Goal: Task Accomplishment & Management: Complete application form

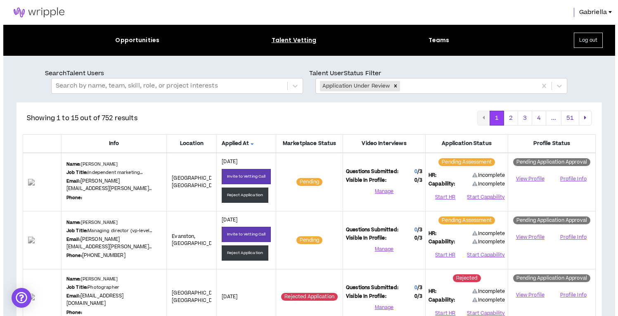
scroll to position [184, 0]
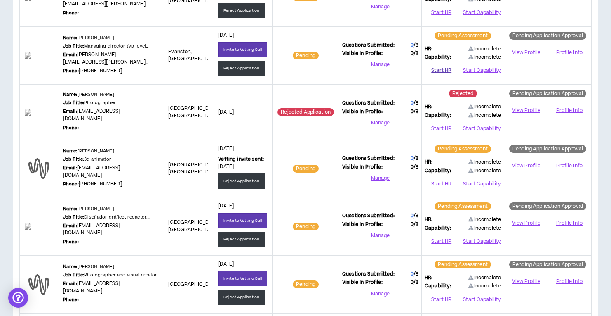
click at [439, 69] on button "Start HR" at bounding box center [441, 70] width 33 height 12
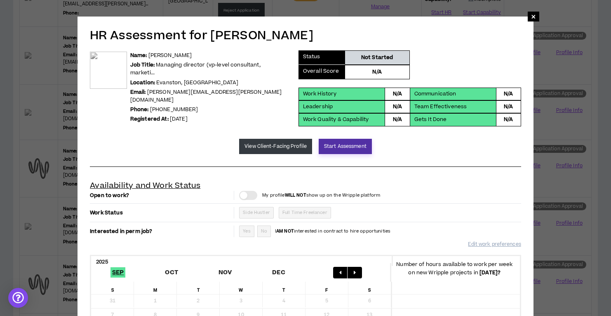
click at [328, 144] on button "Start Assessment" at bounding box center [345, 146] width 53 height 15
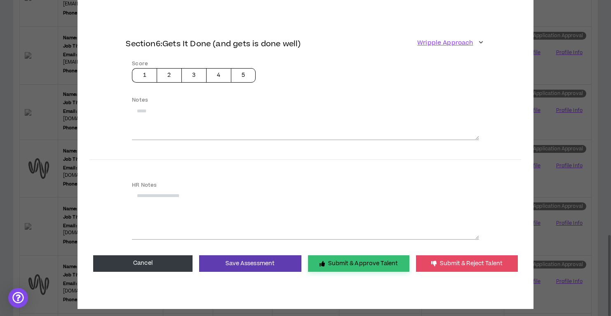
click at [335, 255] on button "Submit & Approve Talent" at bounding box center [358, 263] width 101 height 17
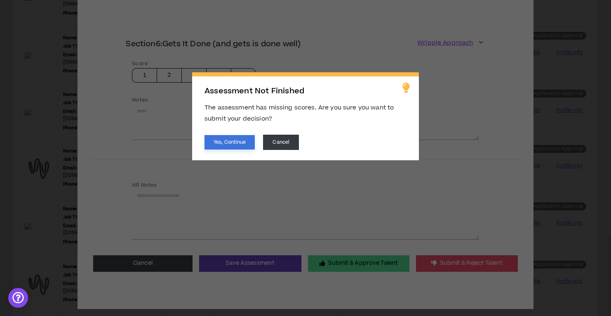
click at [241, 141] on button "Yes, Continue" at bounding box center [230, 142] width 50 height 14
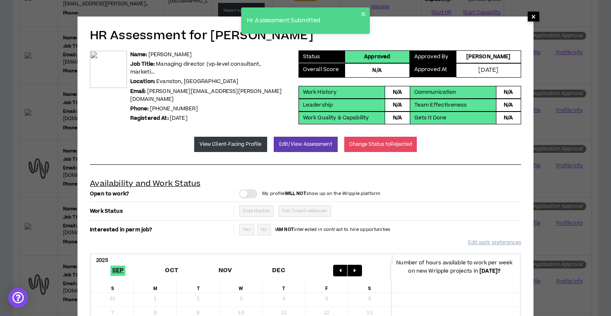
click at [535, 19] on span "×" at bounding box center [533, 17] width 5 height 10
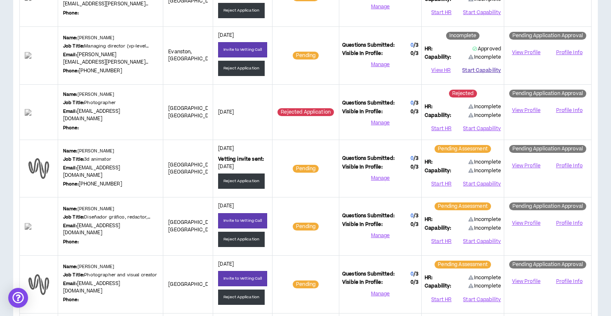
click at [479, 70] on button "Start Capability" at bounding box center [481, 70] width 39 height 12
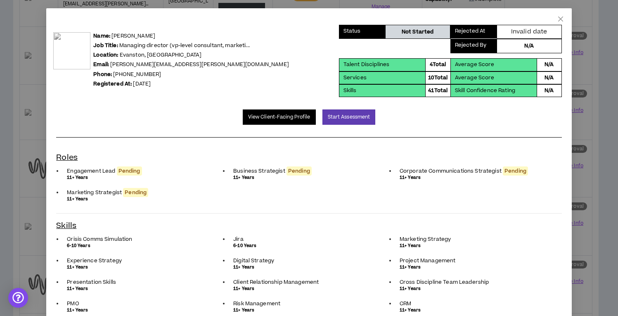
click at [291, 115] on link "View Client-Facing Profile" at bounding box center [279, 116] width 73 height 15
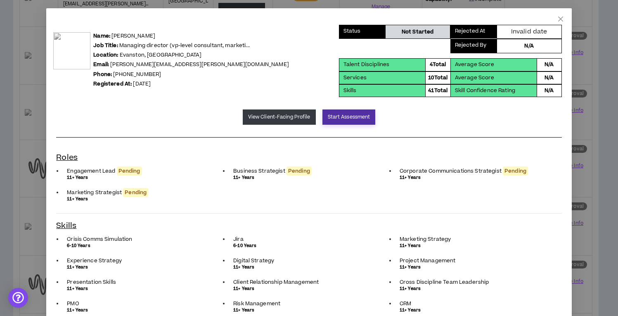
click at [336, 120] on button "Start Assessment" at bounding box center [348, 116] width 53 height 15
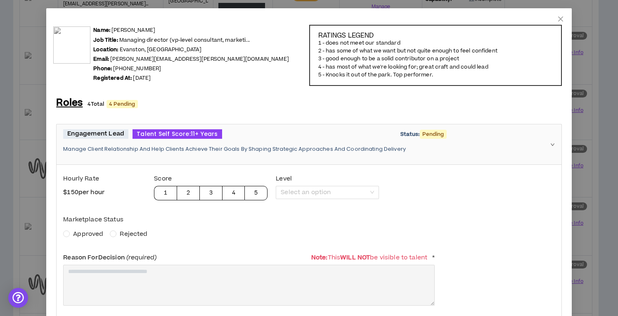
click at [82, 234] on span "Approved" at bounding box center [88, 233] width 30 height 9
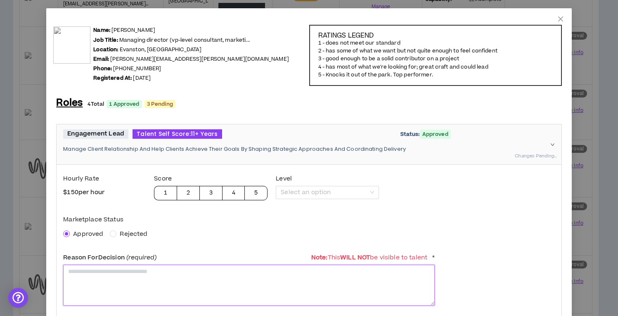
click at [104, 280] on textarea at bounding box center [248, 284] width 371 height 41
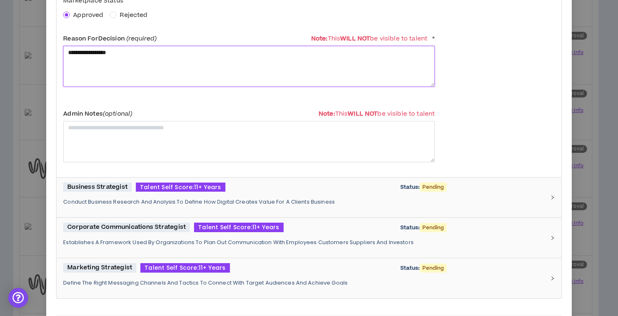
scroll to position [223, 0]
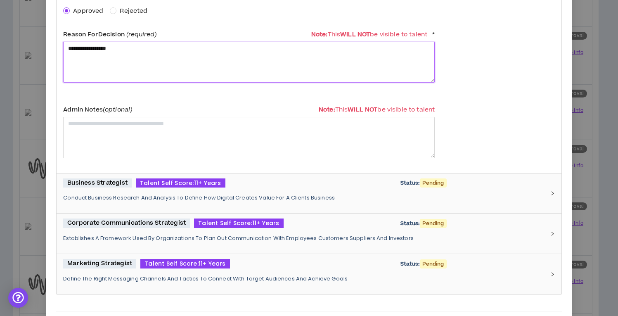
type textarea "**********"
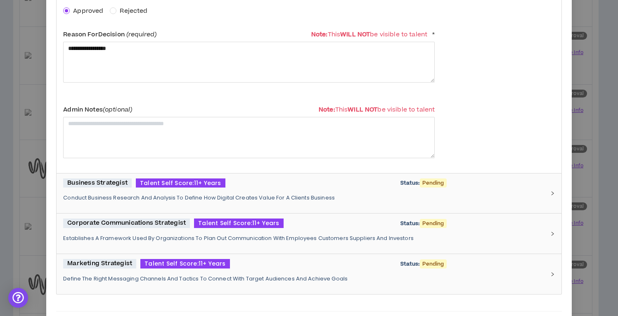
click at [243, 204] on div "Business Strategist Talent Self Score: 11+ Years Status: Pending Conduct Busine…" at bounding box center [303, 193] width 481 height 30
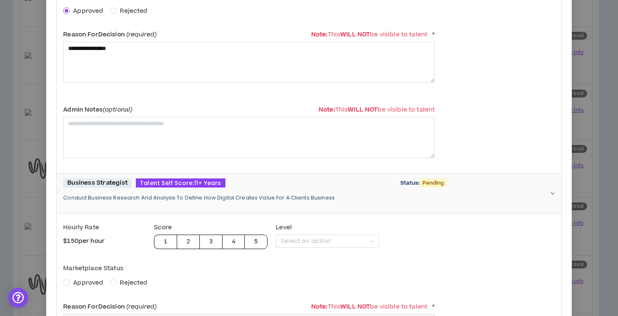
click at [77, 285] on span "Approved" at bounding box center [88, 282] width 30 height 9
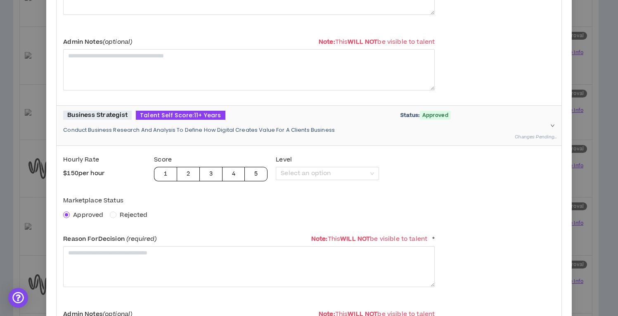
scroll to position [296, 0]
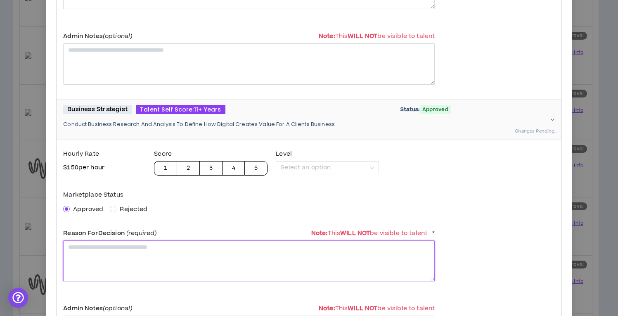
click at [87, 255] on textarea at bounding box center [248, 260] width 371 height 41
paste textarea "**********"
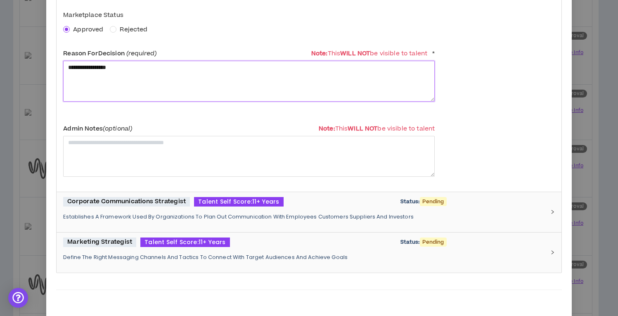
scroll to position [491, 0]
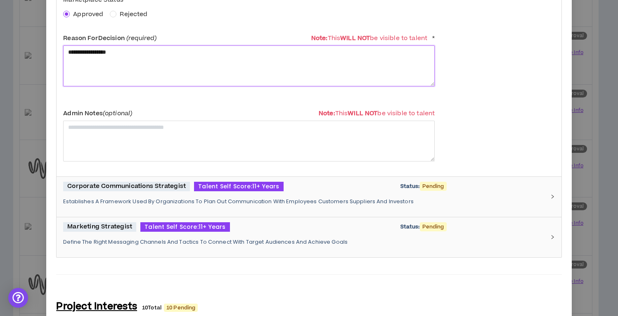
type textarea "**********"
click at [163, 193] on div "Corporate Communications Strategist Talent Self Score: 11+ Years Status: Pendin…" at bounding box center [303, 197] width 481 height 30
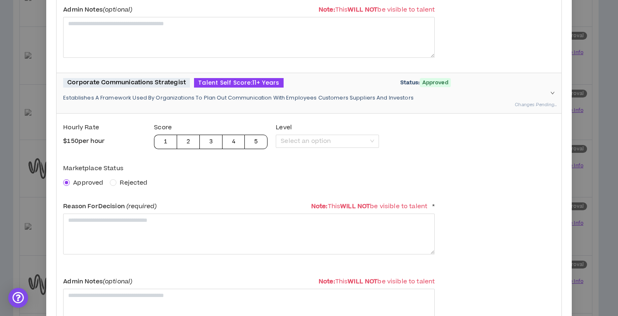
scroll to position [603, 0]
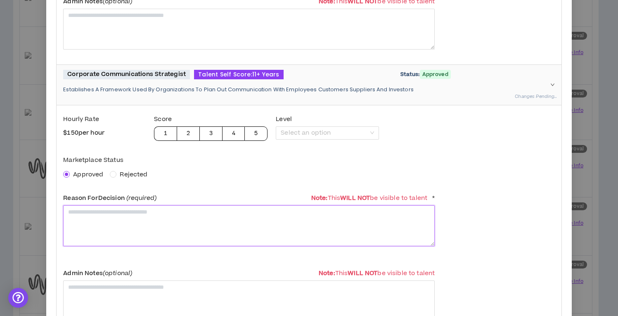
click at [135, 223] on textarea at bounding box center [248, 225] width 371 height 41
paste textarea "**********"
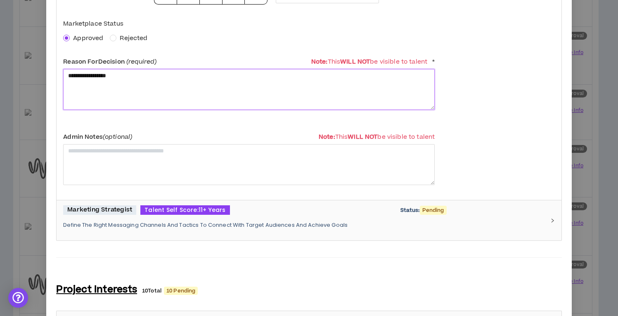
scroll to position [738, 0]
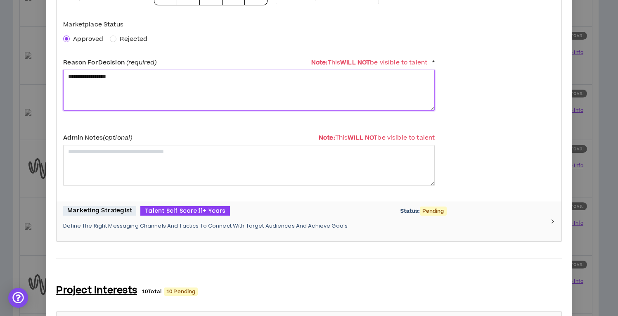
type textarea "**********"
click at [135, 223] on p "Define The Right Messaging Channels And Tactics To Connect With Target Audience…" at bounding box center [303, 225] width 481 height 7
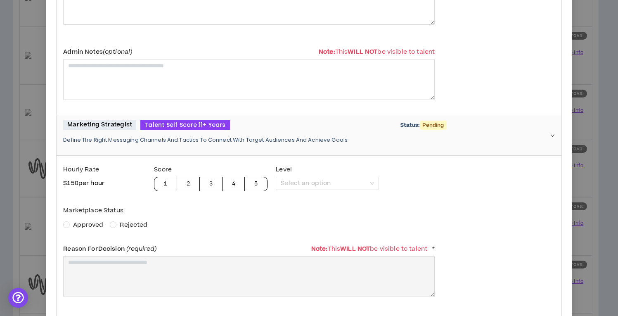
scroll to position [830, 0]
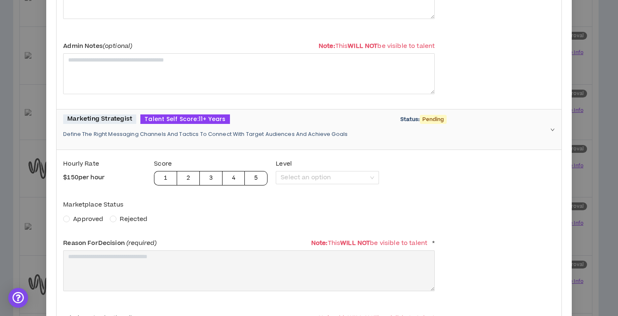
click at [83, 218] on span "Approved" at bounding box center [88, 219] width 30 height 9
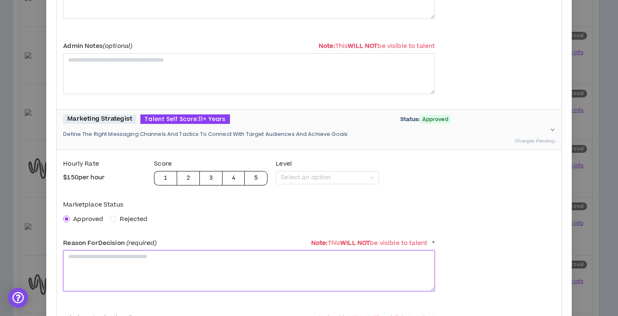
click at [104, 257] on textarea at bounding box center [248, 270] width 371 height 41
paste textarea "**********"
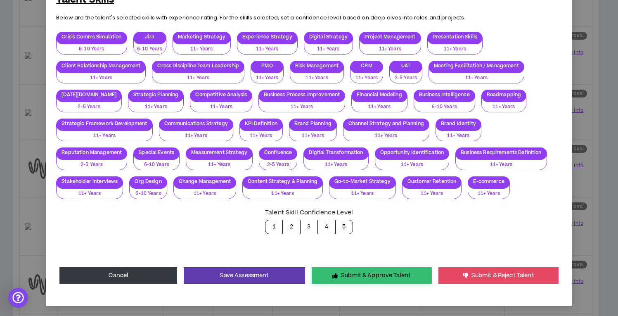
scroll to position [1779, 0]
type textarea "**********"
click at [361, 273] on button "Submit & Approve Talent" at bounding box center [371, 275] width 120 height 17
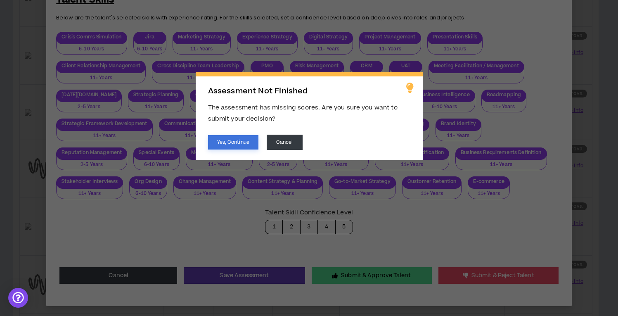
click at [235, 143] on button "Yes, Continue" at bounding box center [233, 142] width 50 height 14
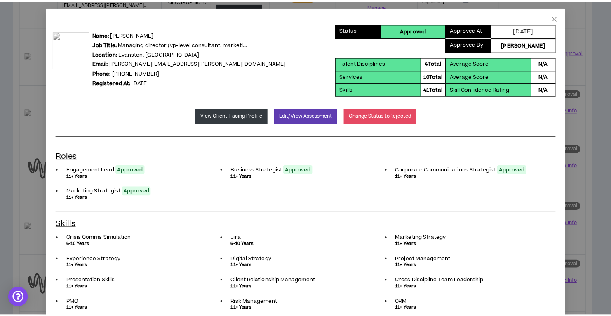
scroll to position [0, 0]
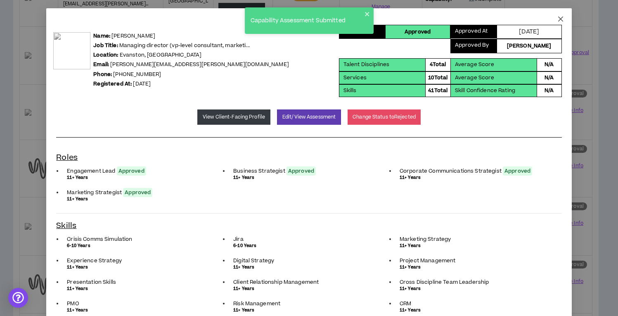
click at [557, 20] on icon "close" at bounding box center [560, 19] width 7 height 7
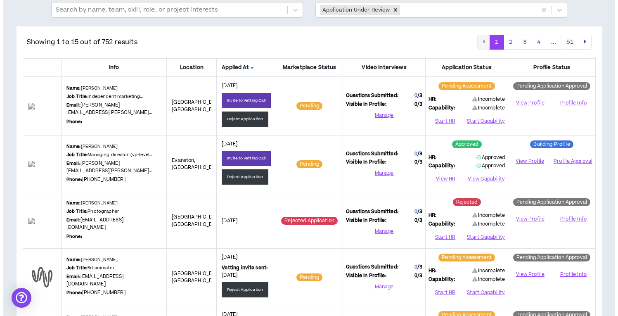
scroll to position [60, 0]
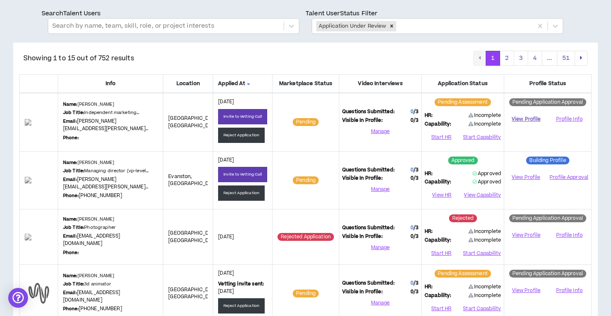
click at [521, 119] on link "View Profile" at bounding box center [526, 119] width 38 height 14
click at [442, 132] on button "Start HR" at bounding box center [441, 137] width 33 height 12
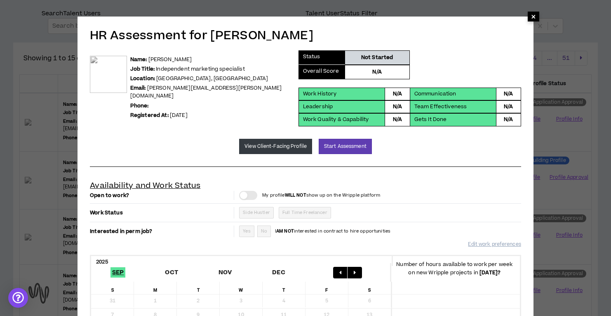
click at [534, 18] on span "×" at bounding box center [533, 17] width 5 height 10
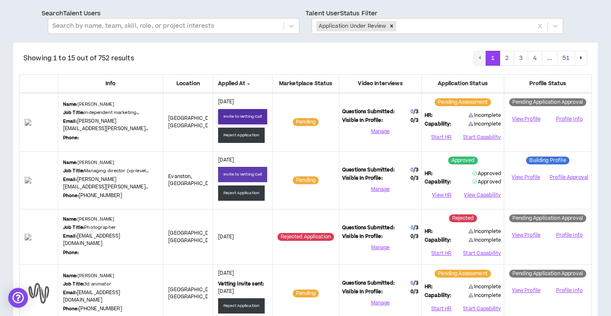
click at [242, 115] on button "Invite to Vetting Call" at bounding box center [242, 116] width 49 height 15
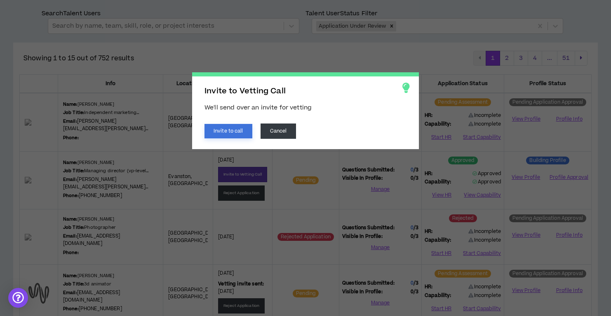
click at [227, 133] on button "Invite to call" at bounding box center [229, 131] width 48 height 14
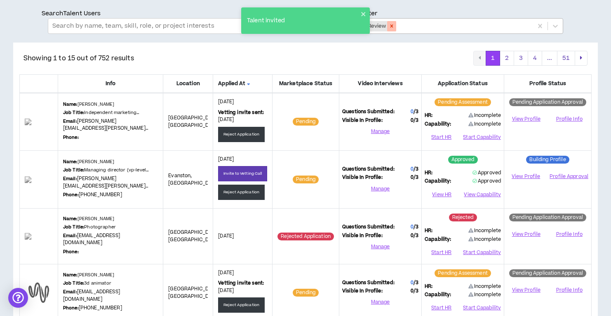
click at [391, 21] on div "Remove Application Under Review" at bounding box center [391, 26] width 9 height 10
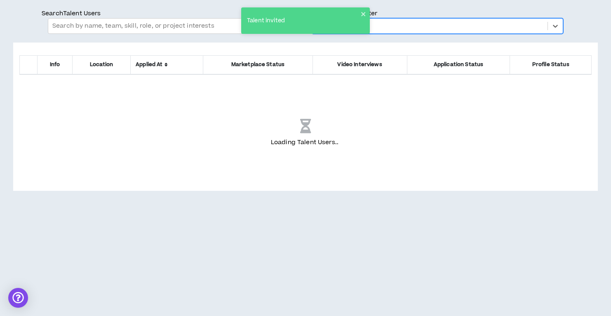
click at [385, 25] on div at bounding box center [429, 26] width 227 height 11
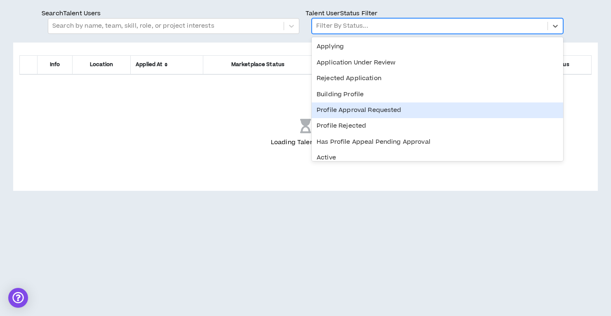
click at [346, 106] on div "Profile Approval Requested" at bounding box center [438, 110] width 252 height 16
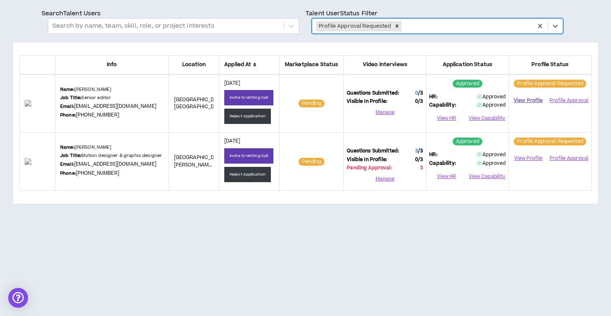
click at [527, 107] on link "View Profile" at bounding box center [528, 100] width 33 height 14
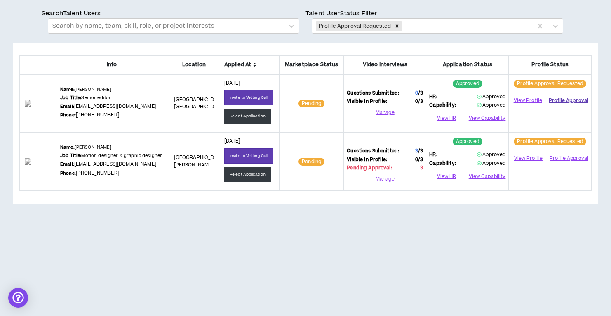
click at [566, 106] on button "Profile Approval" at bounding box center [569, 100] width 40 height 12
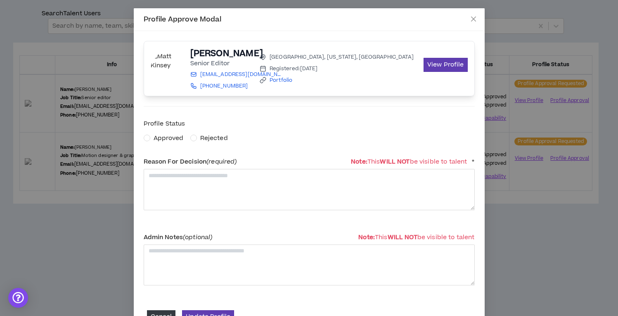
click at [150, 137] on span "Approved" at bounding box center [168, 138] width 37 height 9
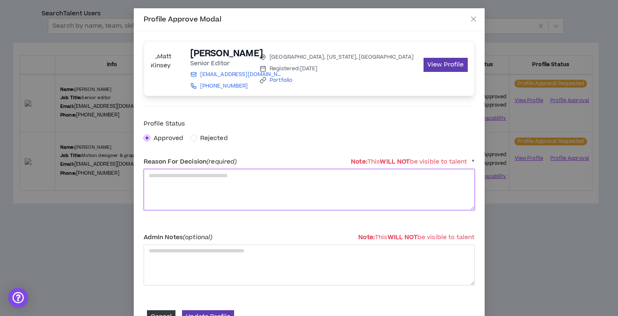
click at [173, 195] on textarea at bounding box center [309, 189] width 331 height 41
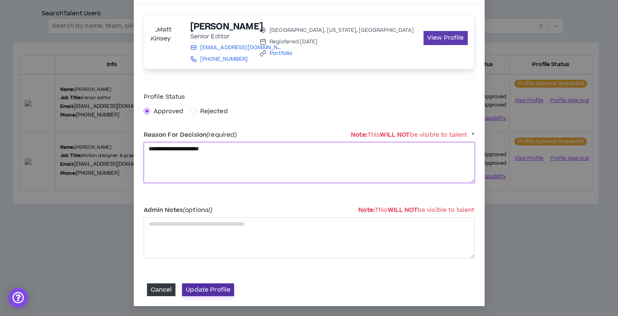
scroll to position [26, 0]
type textarea "**********"
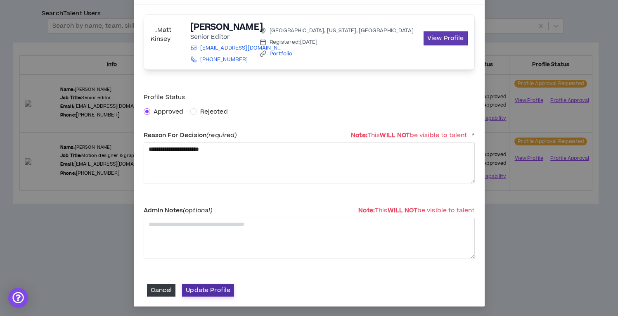
click at [206, 288] on button "Update Profile" at bounding box center [208, 289] width 52 height 13
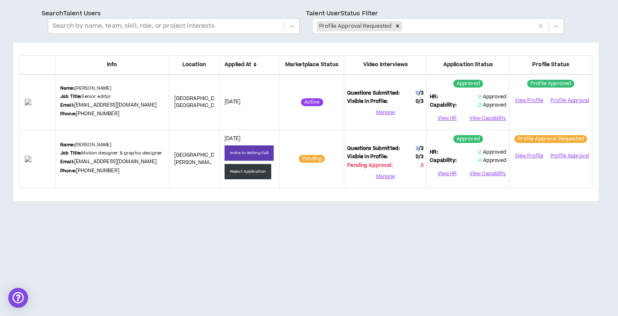
scroll to position [23, 0]
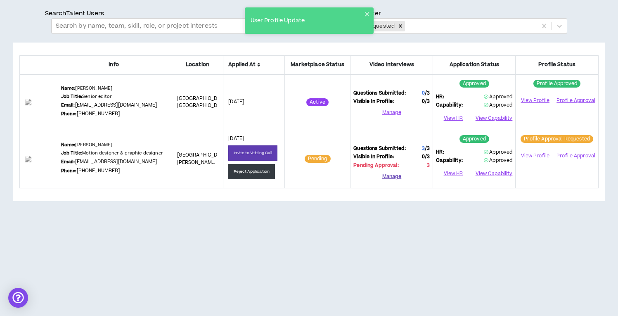
click at [393, 175] on button "Manage" at bounding box center [391, 176] width 76 height 12
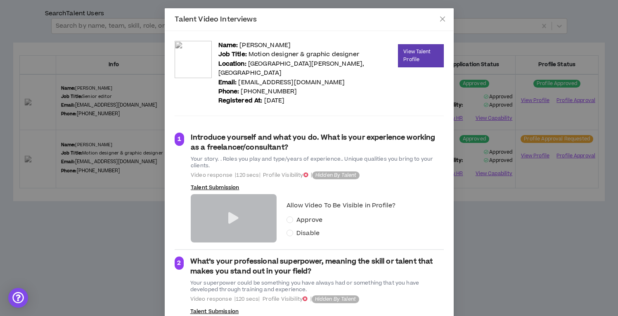
click at [229, 212] on icon at bounding box center [233, 218] width 10 height 12
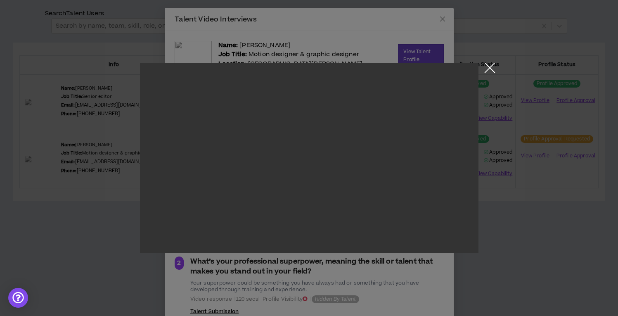
click at [492, 68] on button "Close the modal by clicking here" at bounding box center [489, 70] width 14 height 14
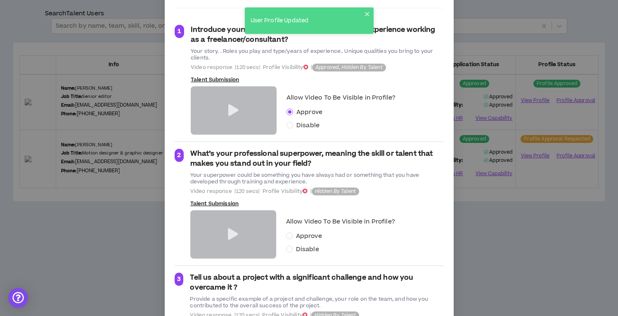
scroll to position [113, 0]
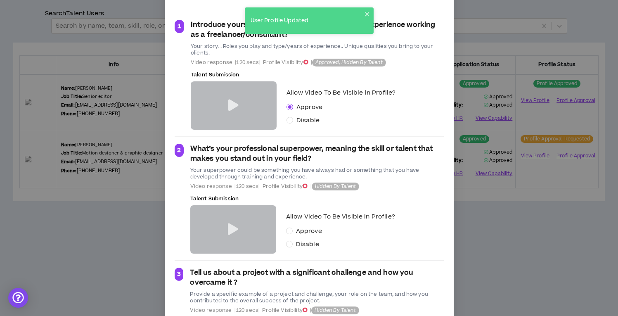
click at [231, 223] on icon at bounding box center [233, 229] width 10 height 12
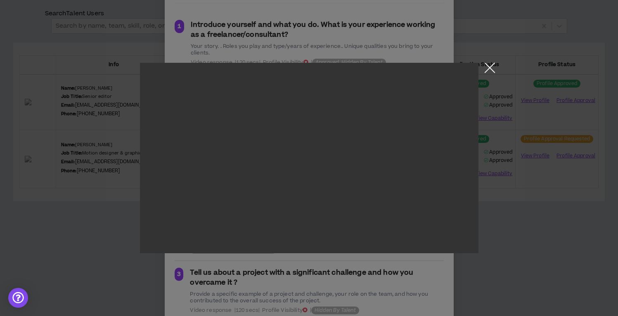
click at [488, 65] on button "Close the modal by clicking here" at bounding box center [489, 70] width 14 height 14
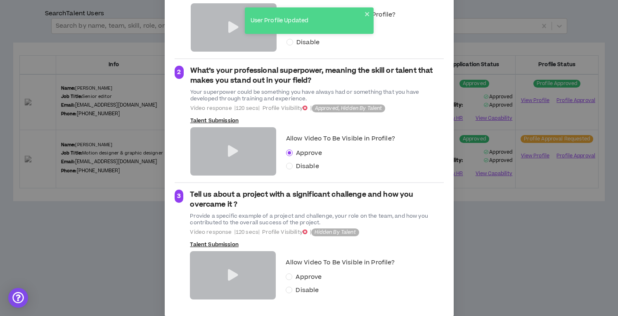
scroll to position [190, 0]
click at [235, 269] on icon at bounding box center [233, 275] width 10 height 12
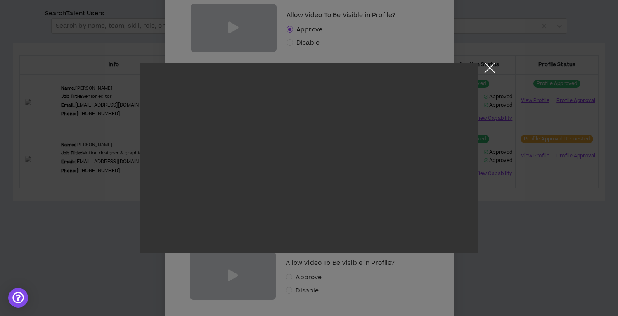
click at [486, 66] on button "Close the modal by clicking here" at bounding box center [489, 70] width 14 height 14
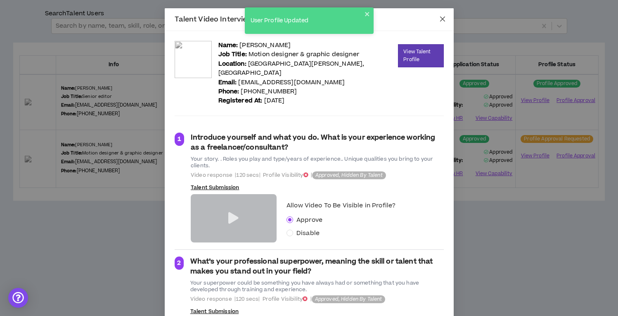
scroll to position [0, 0]
click at [443, 19] on icon "close" at bounding box center [442, 19] width 7 height 7
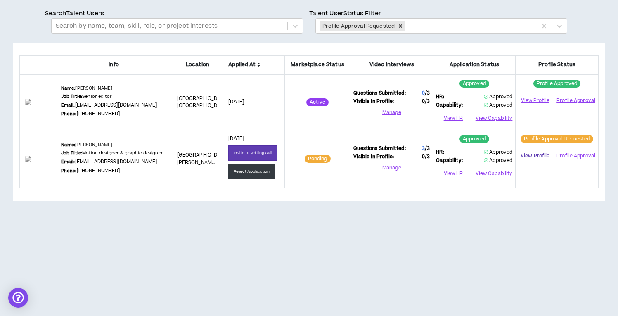
click at [536, 154] on link "View Profile" at bounding box center [534, 156] width 33 height 14
click at [582, 155] on button "Profile Approval" at bounding box center [575, 155] width 40 height 12
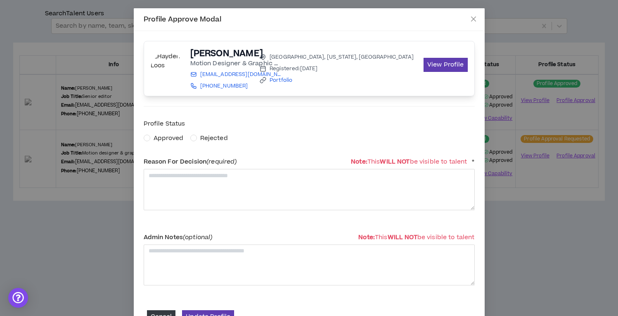
click at [164, 139] on span "Approved" at bounding box center [168, 138] width 30 height 9
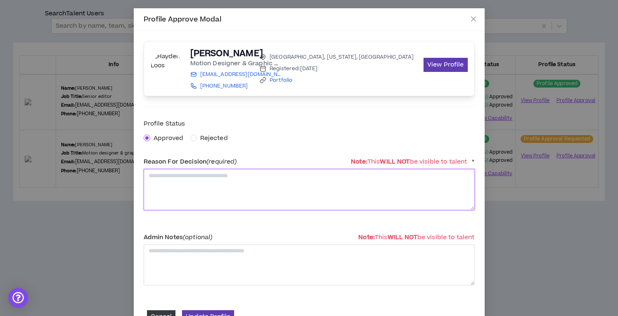
click at [196, 199] on textarea at bounding box center [309, 189] width 331 height 41
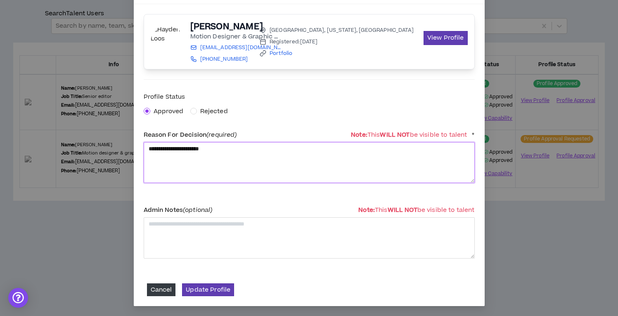
scroll to position [26, 0]
type textarea "**********"
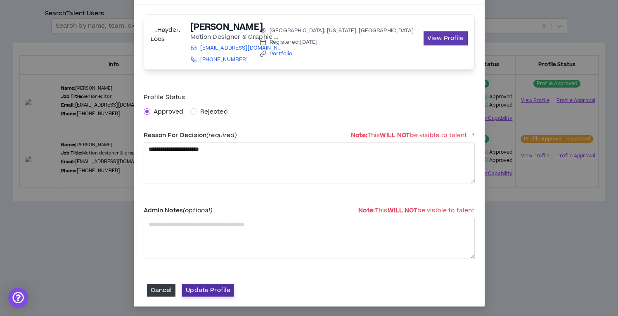
click at [194, 294] on button "Update Profile" at bounding box center [208, 289] width 52 height 13
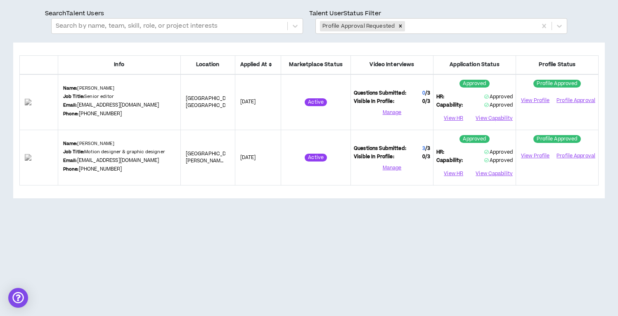
scroll to position [24, 0]
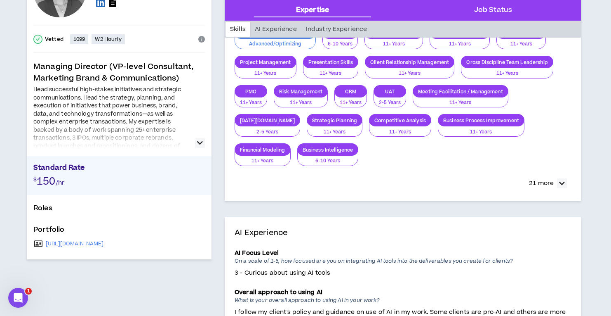
scroll to position [94, 0]
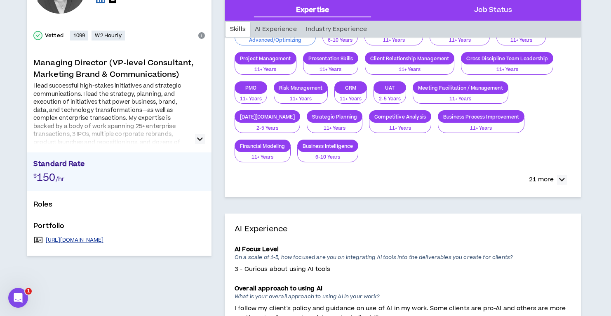
click at [98, 238] on link "https://sparkadeptation.com/" at bounding box center [75, 239] width 58 height 7
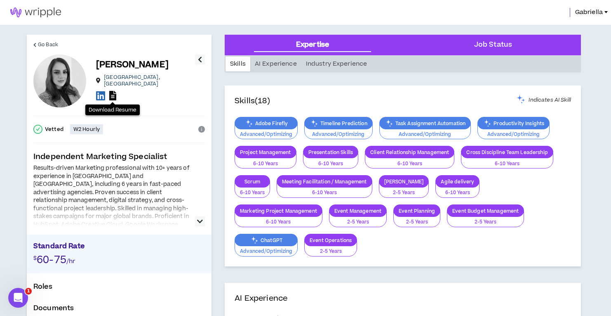
click at [113, 97] on link at bounding box center [112, 96] width 7 height 11
click at [99, 96] on icon at bounding box center [100, 95] width 9 height 10
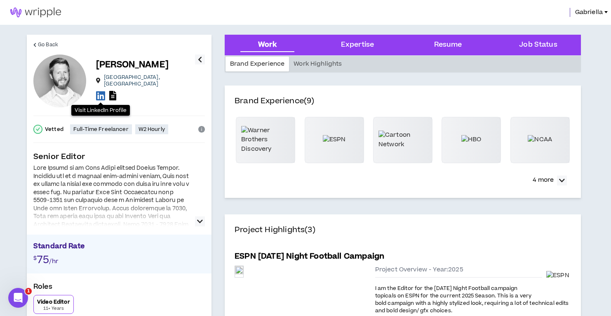
click at [103, 91] on icon at bounding box center [100, 95] width 9 height 10
